Goal: Information Seeking & Learning: Learn about a topic

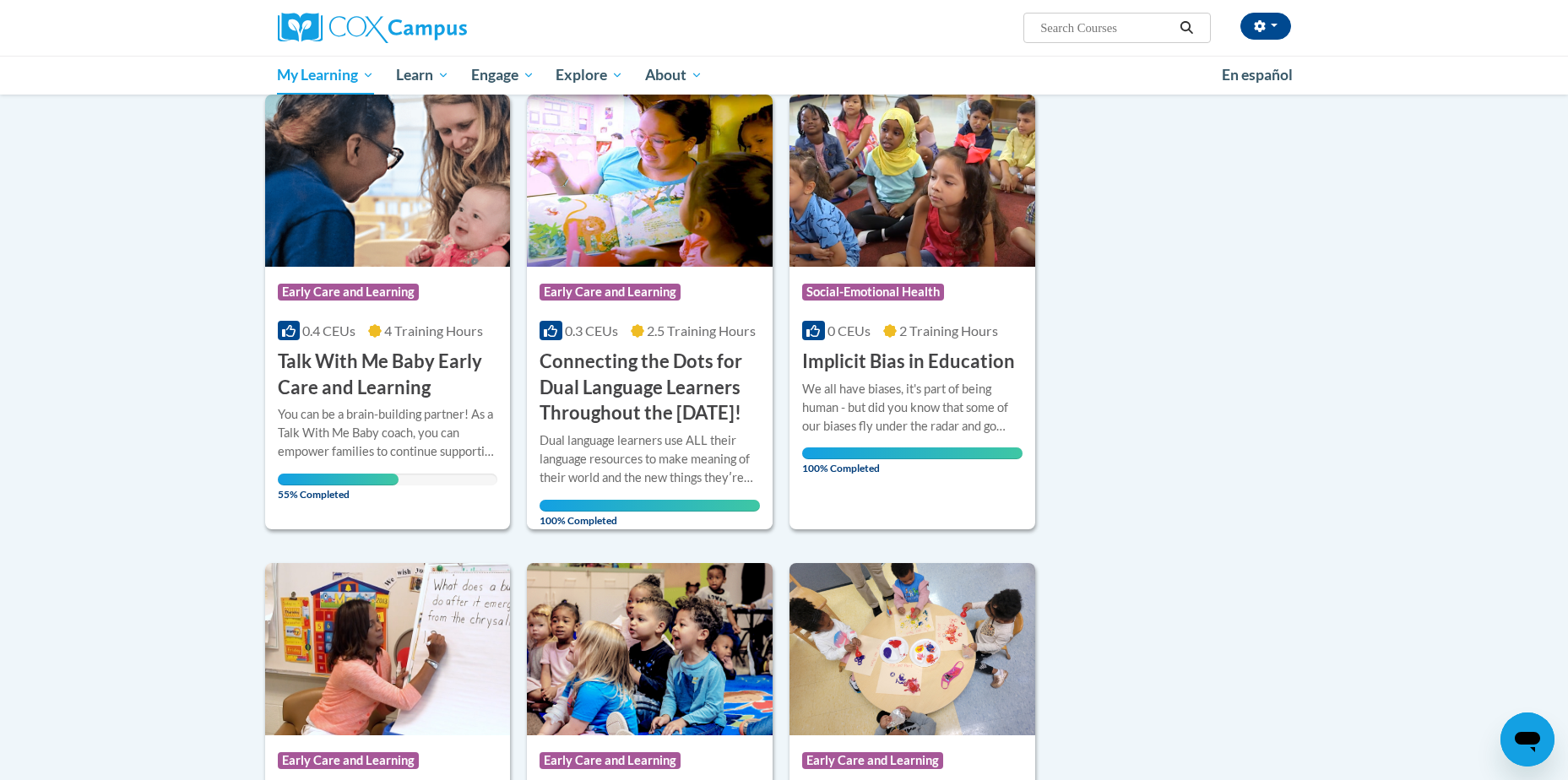
scroll to position [234, 0]
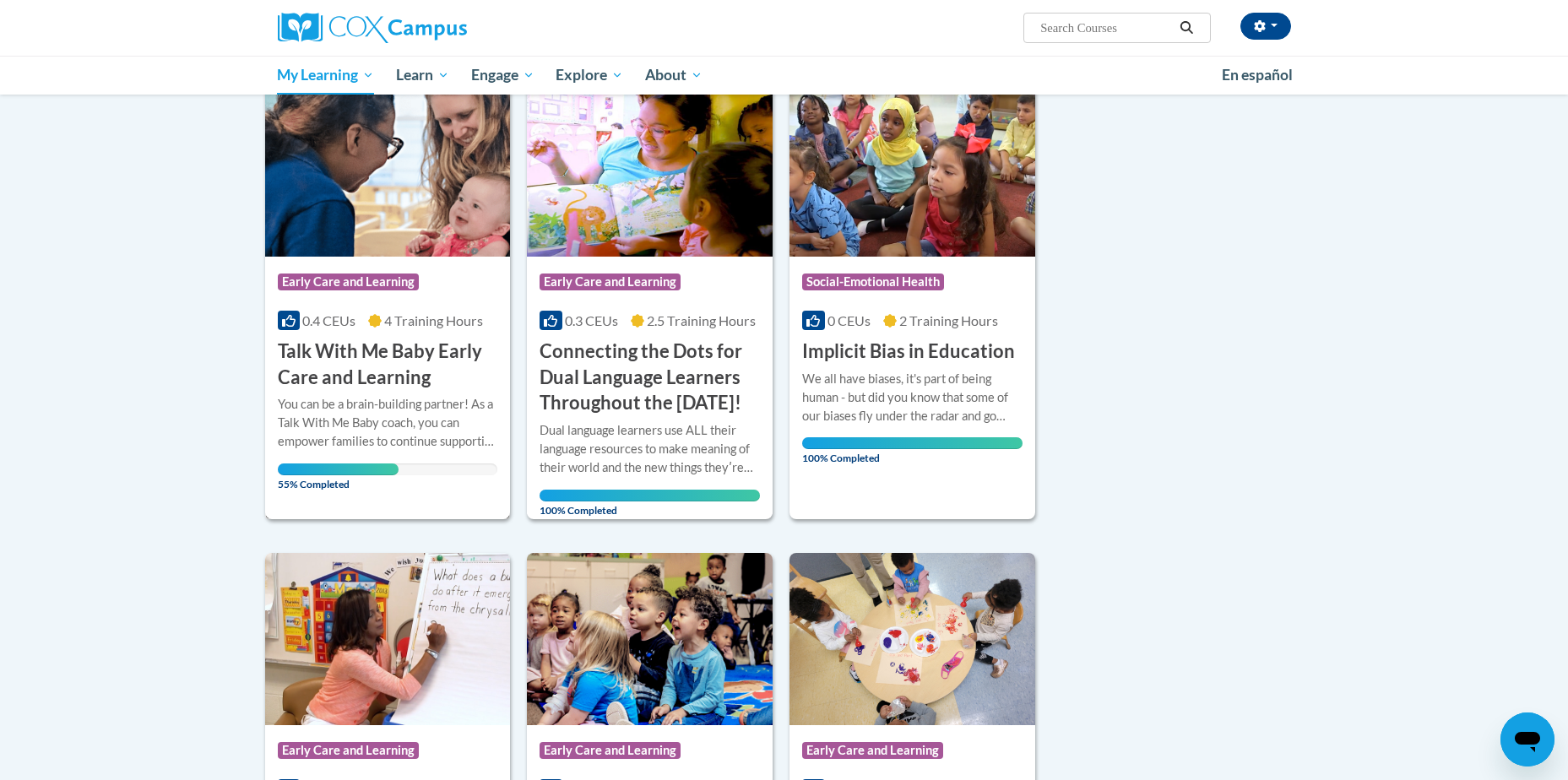
click at [386, 423] on div "You can be a brain-building partner! As a Talk With Me Baby coach, you can empo…" at bounding box center [388, 423] width 221 height 56
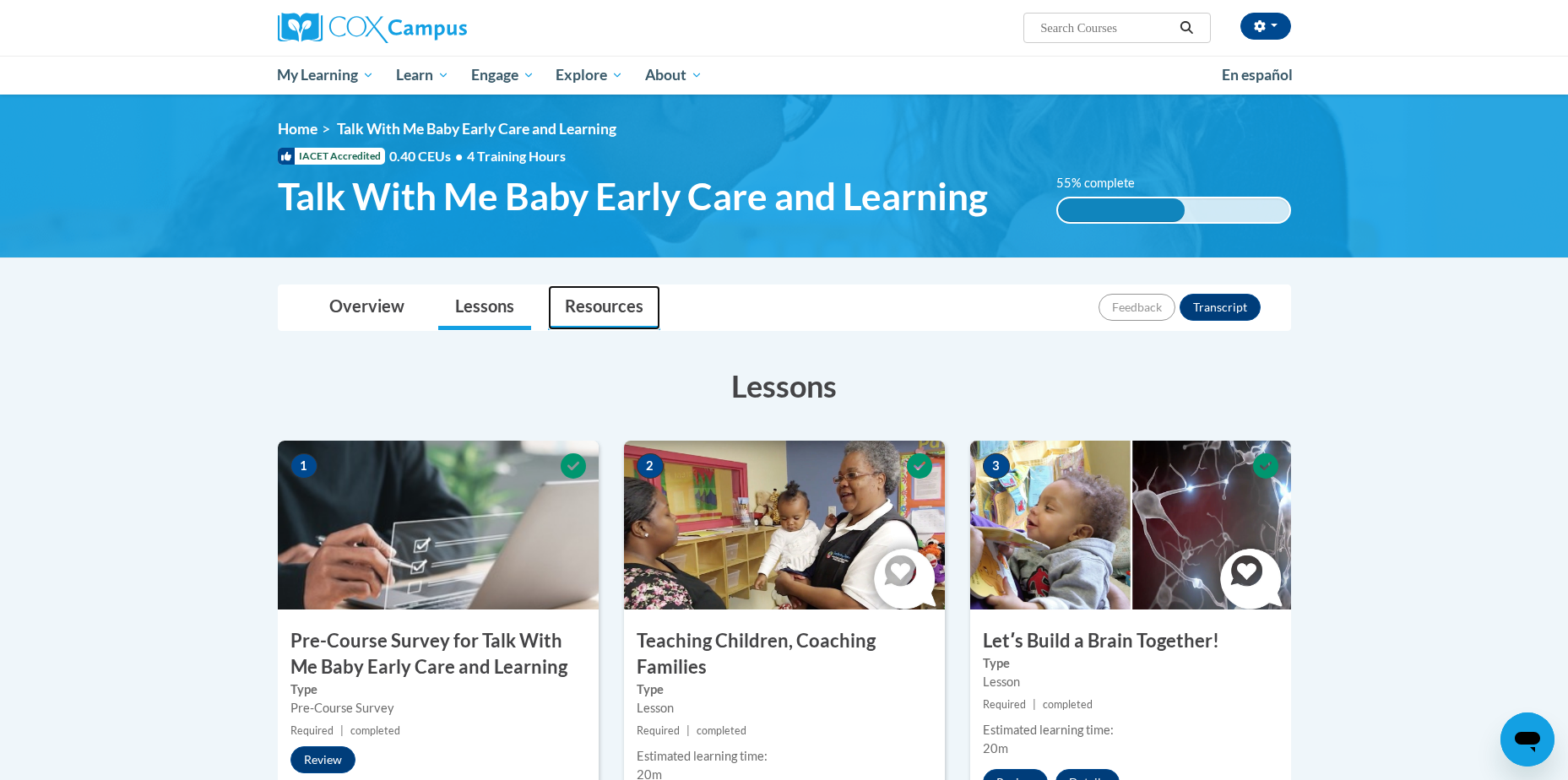
click at [618, 315] on link "Resources" at bounding box center [604, 307] width 112 height 45
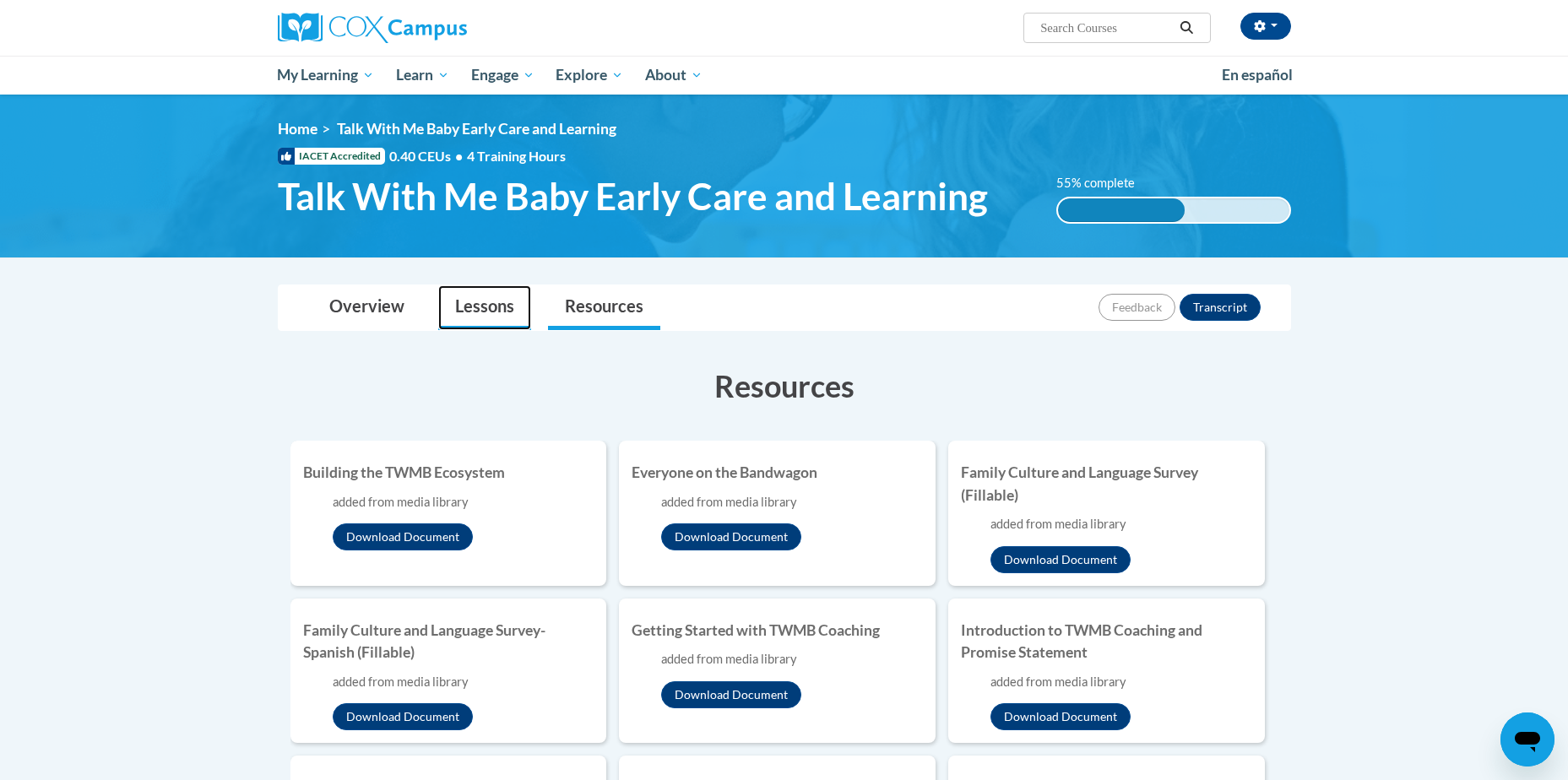
click at [477, 323] on link "Lessons" at bounding box center [484, 307] width 93 height 45
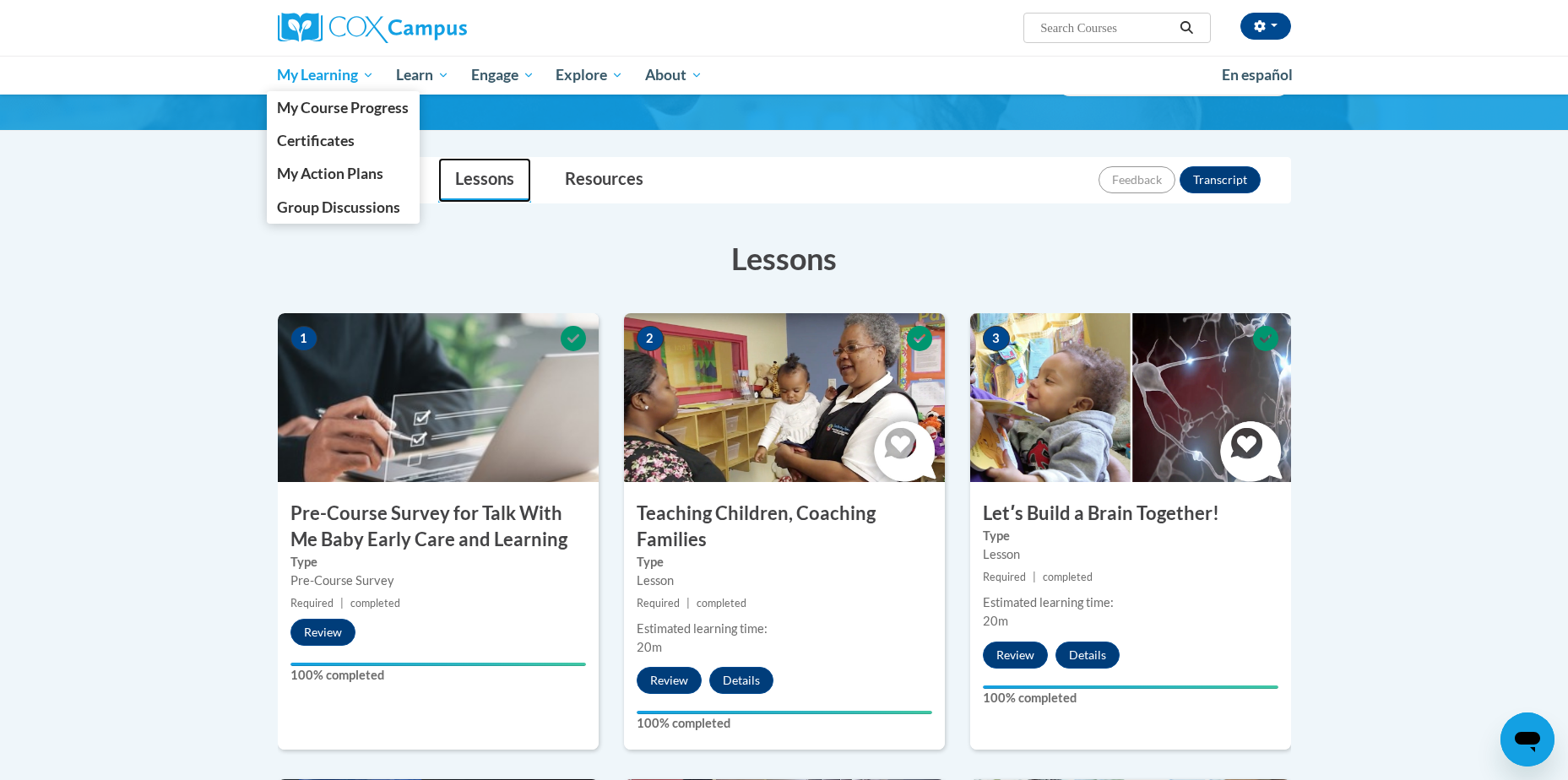
scroll to position [117, 0]
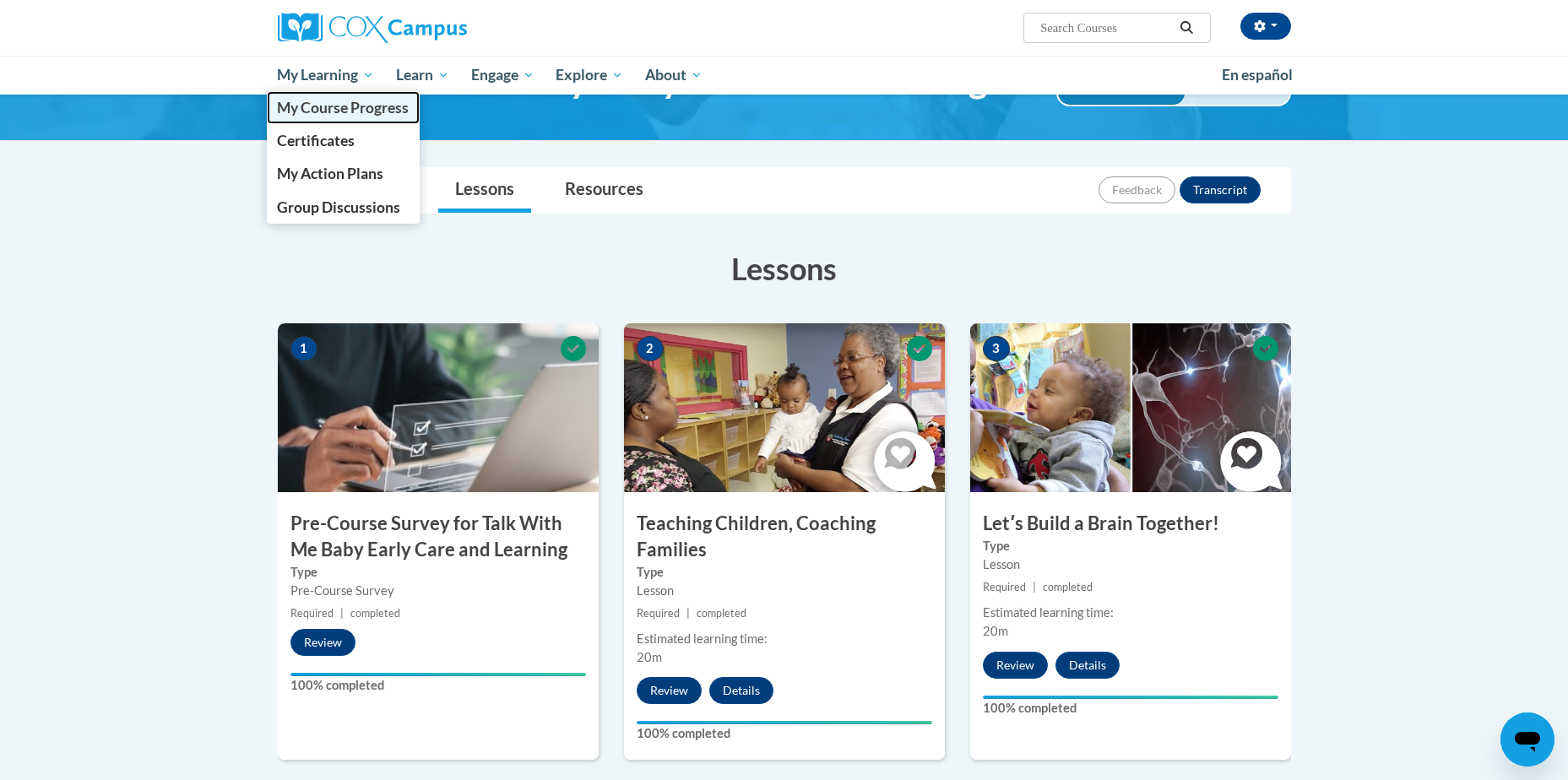
click at [330, 102] on span "My Course Progress" at bounding box center [342, 108] width 131 height 18
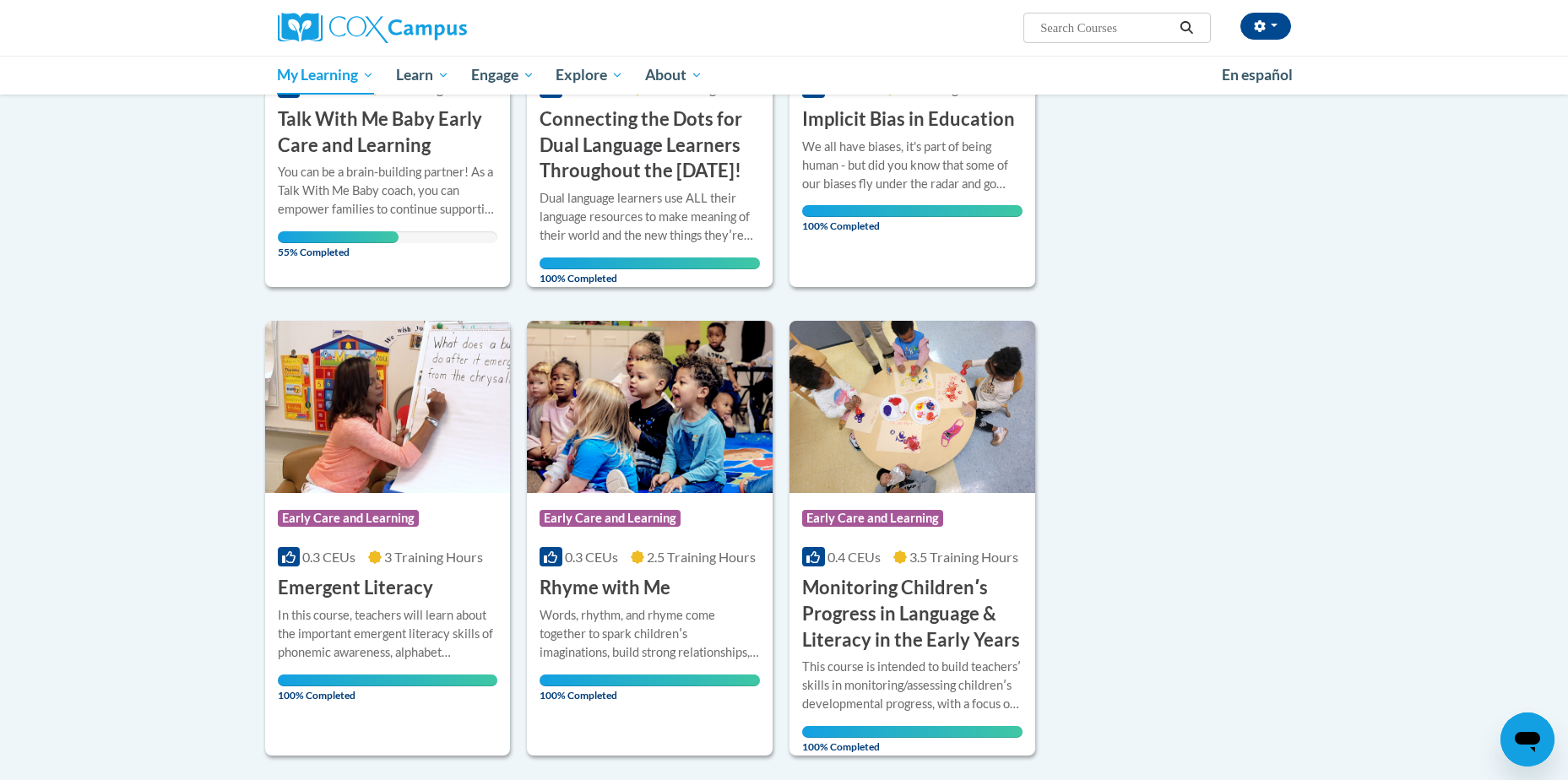
scroll to position [468, 0]
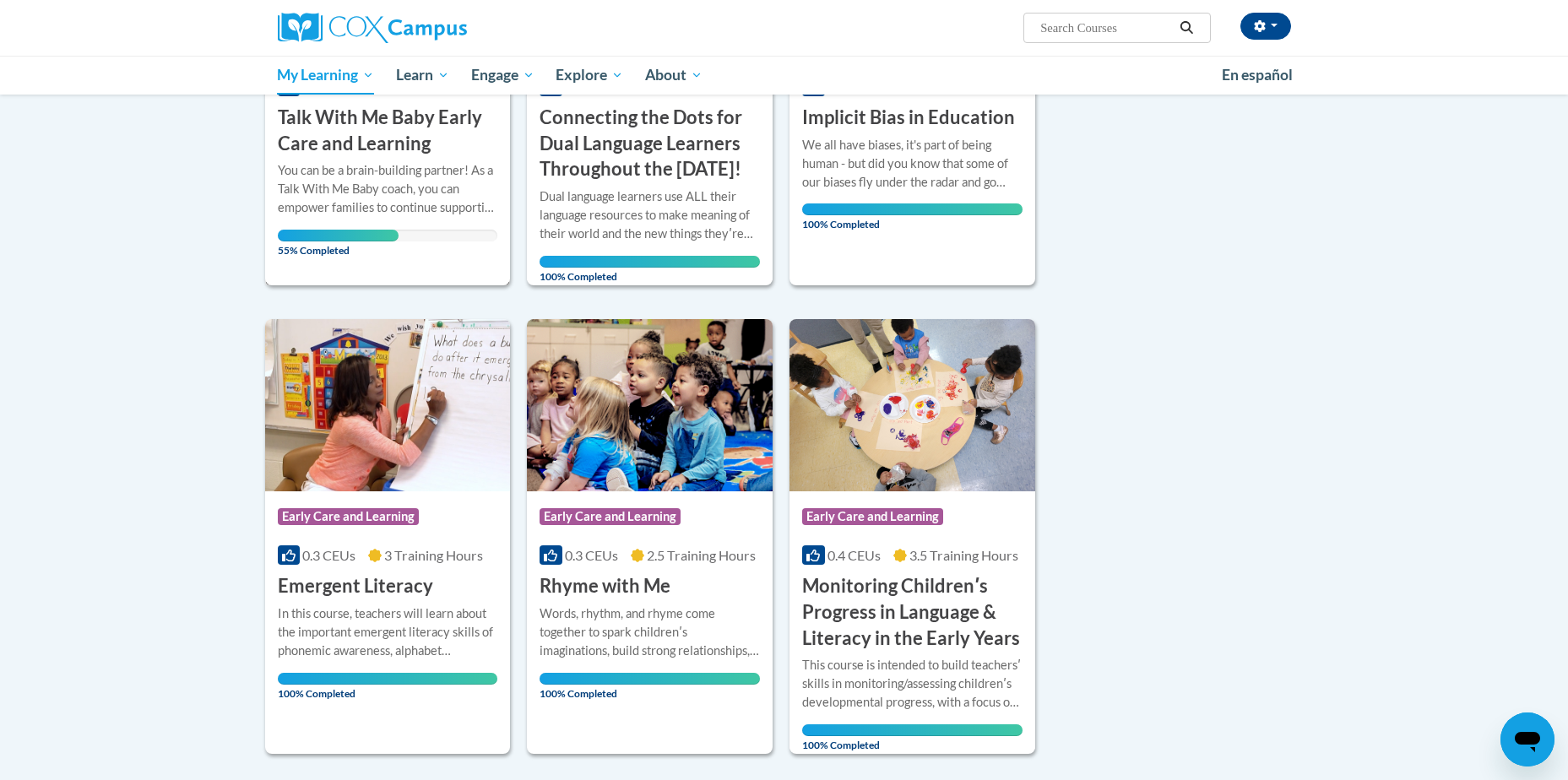
click at [366, 143] on h3 "Talk With Me Baby Early Care and Learning" at bounding box center [388, 131] width 221 height 52
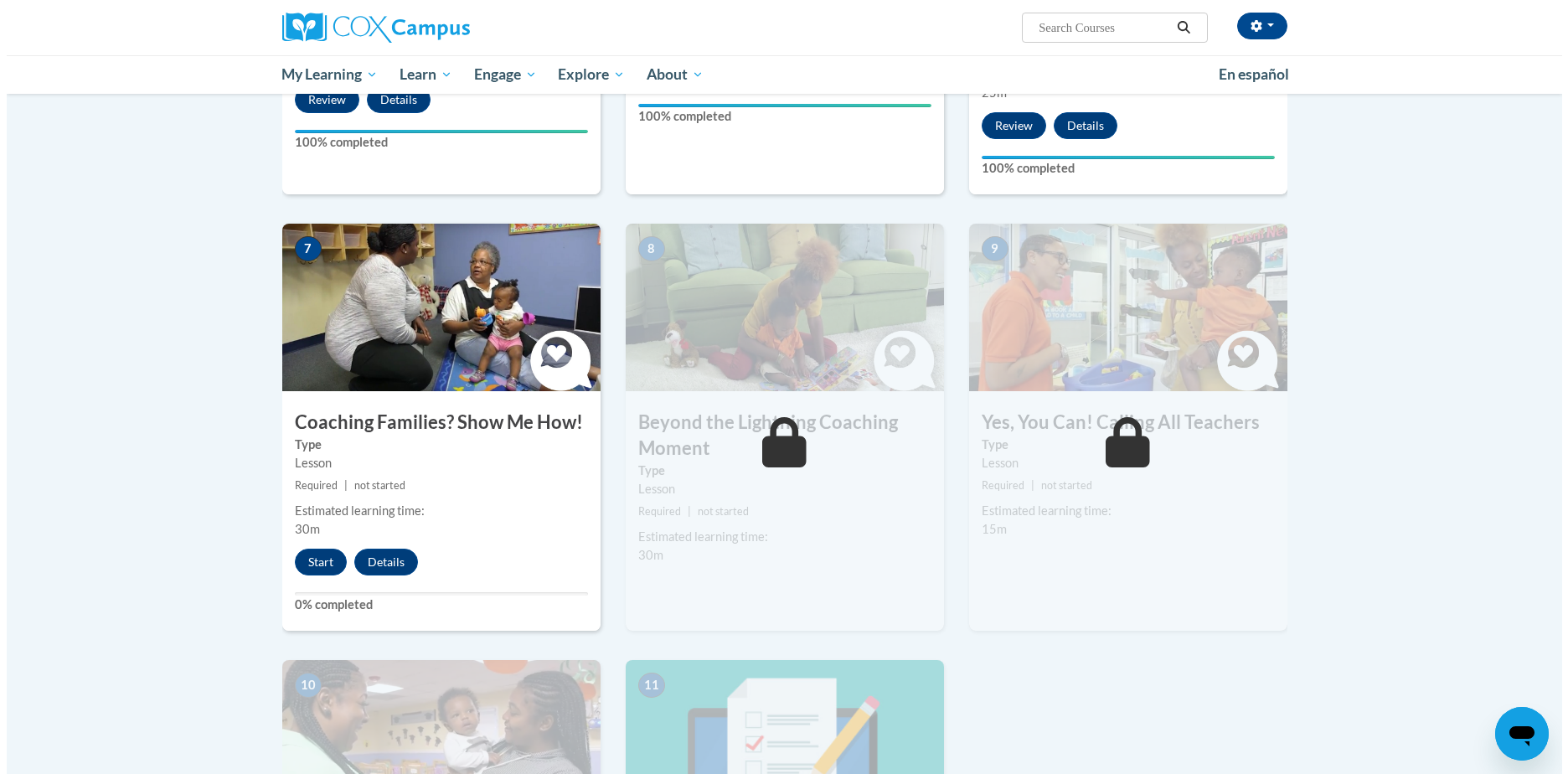
scroll to position [1161, 0]
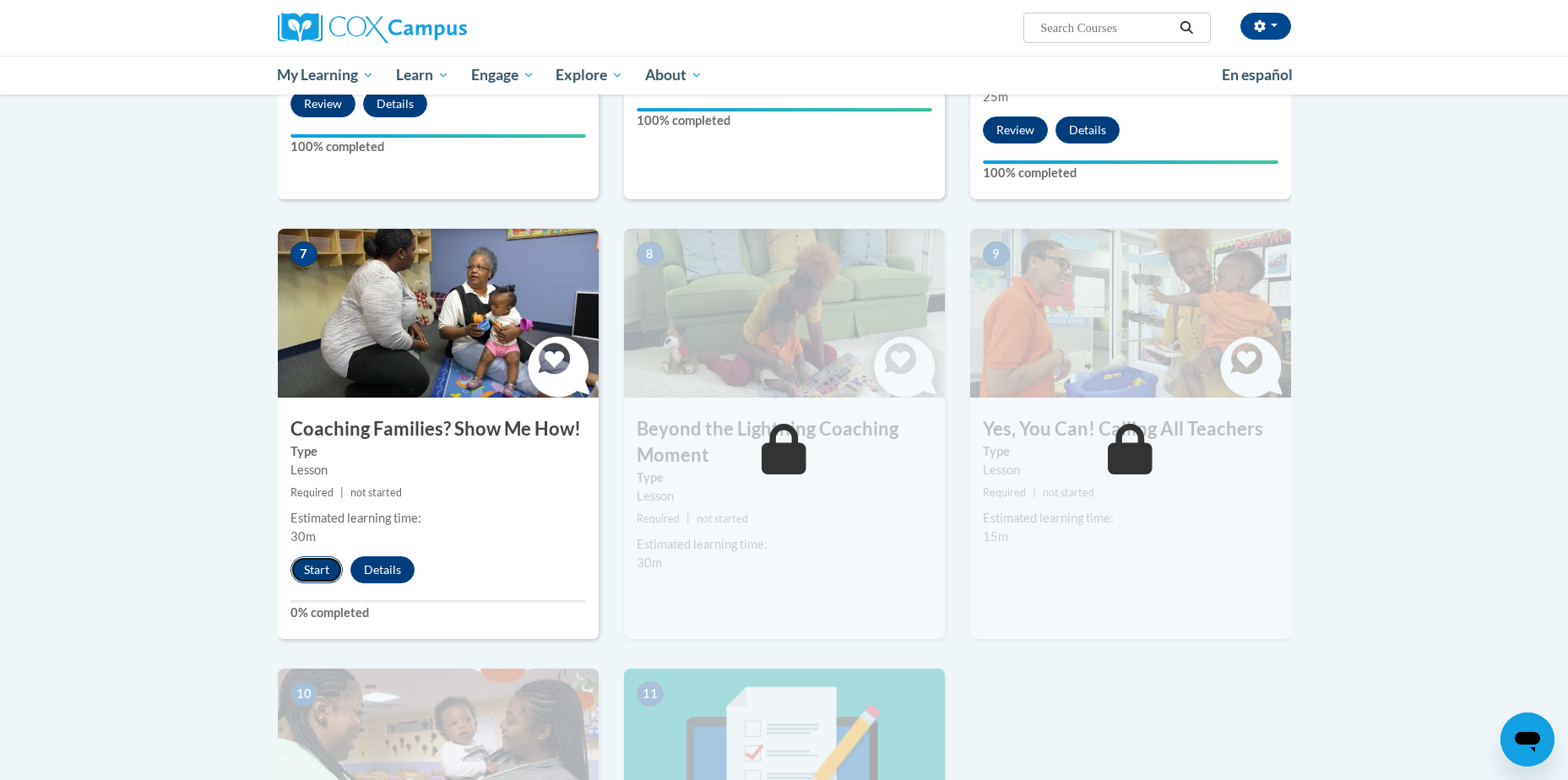
click at [309, 557] on button "Start" at bounding box center [316, 570] width 52 height 27
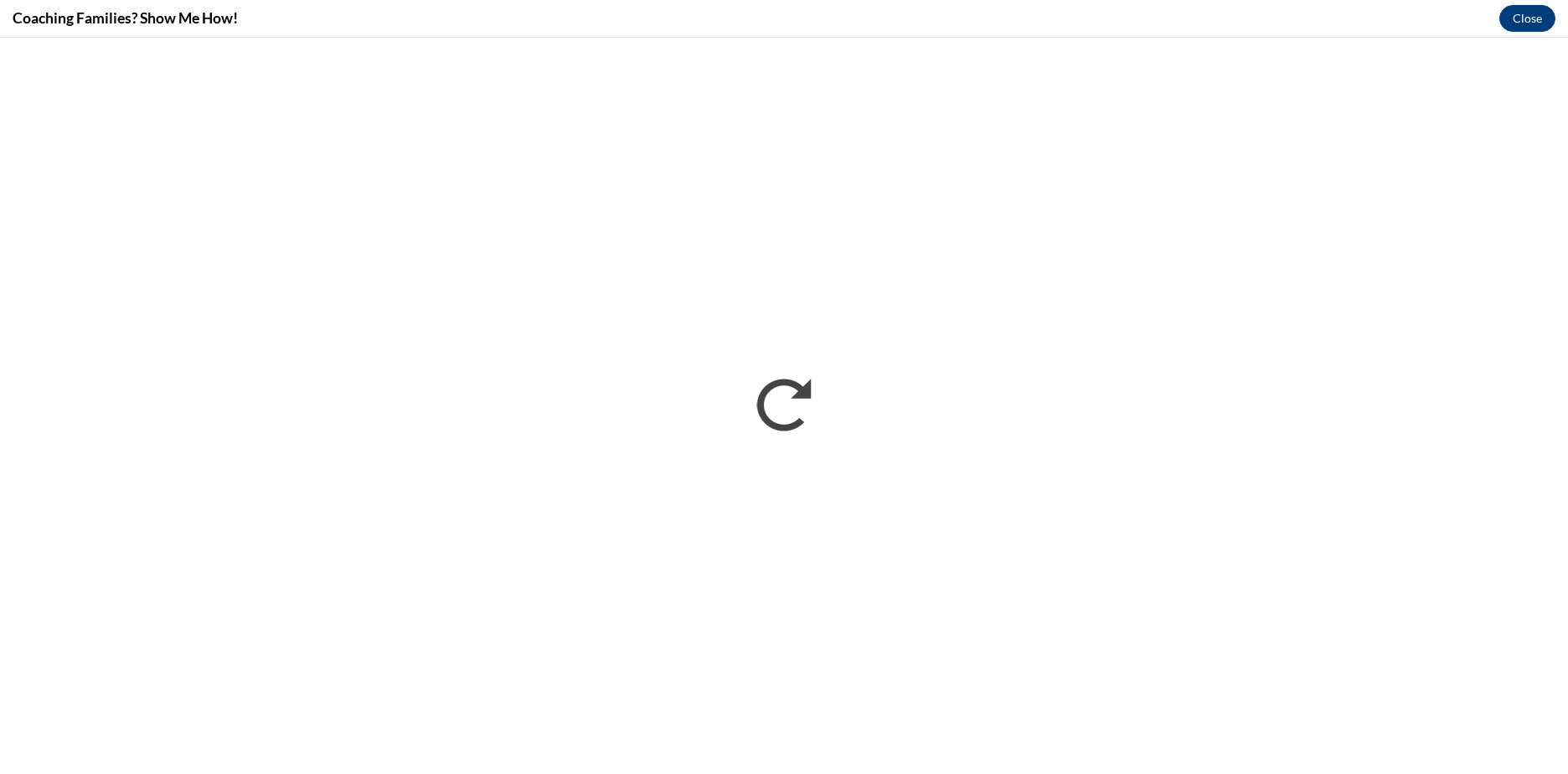
scroll to position [0, 0]
